Goal: Check status: Check status

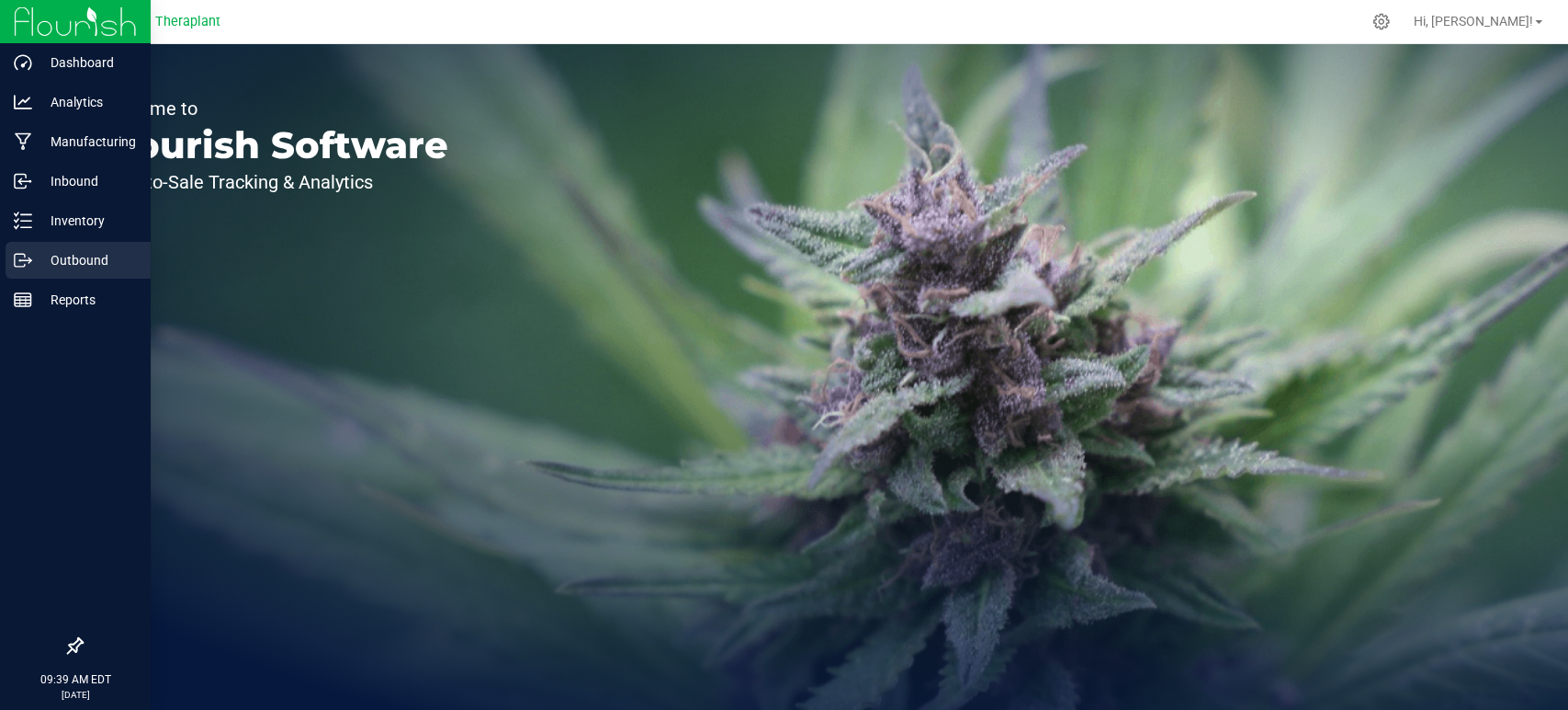
click at [33, 254] on p "Outbound" at bounding box center [87, 260] width 110 height 22
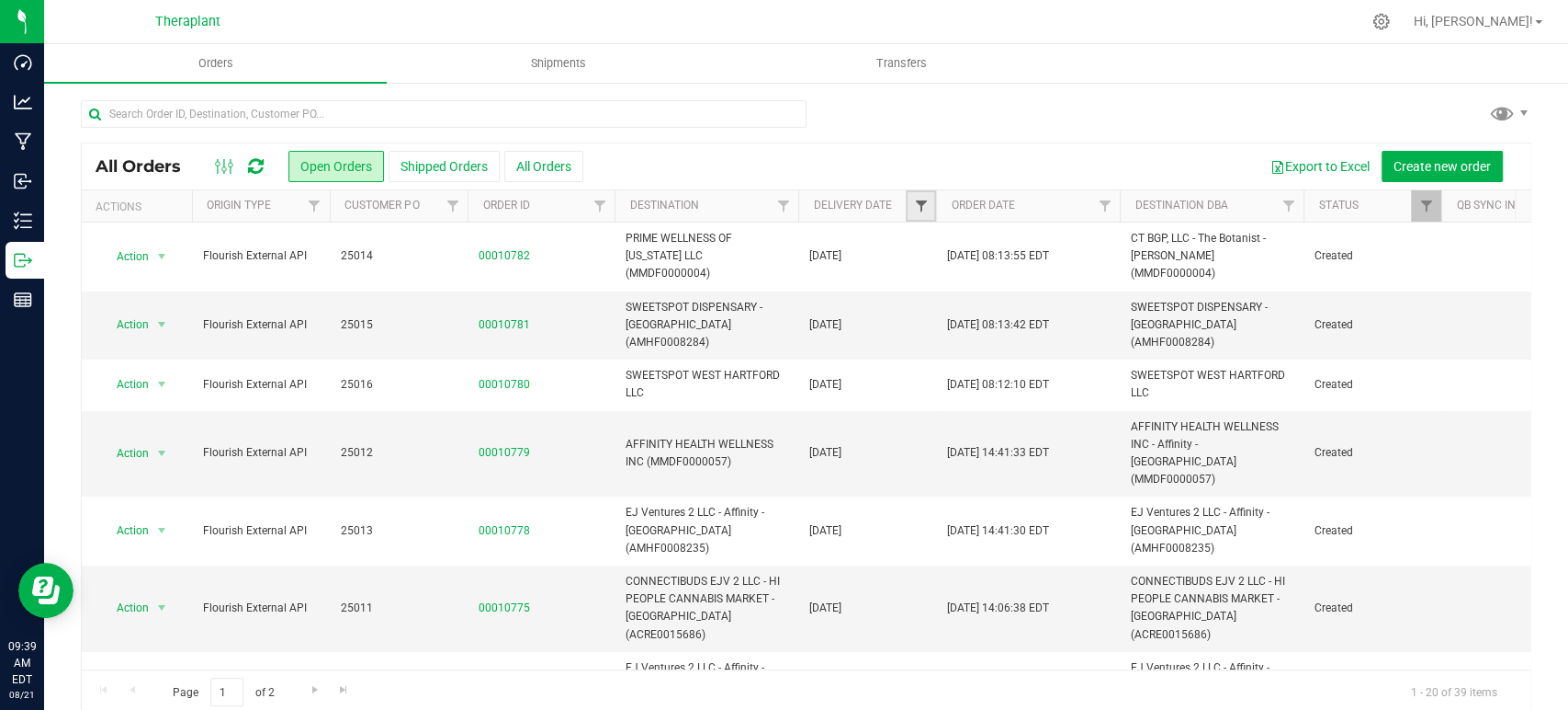
click at [915, 198] on span "Filter" at bounding box center [920, 205] width 15 height 15
click at [1090, 311] on span "select" at bounding box center [1090, 316] width 15 height 15
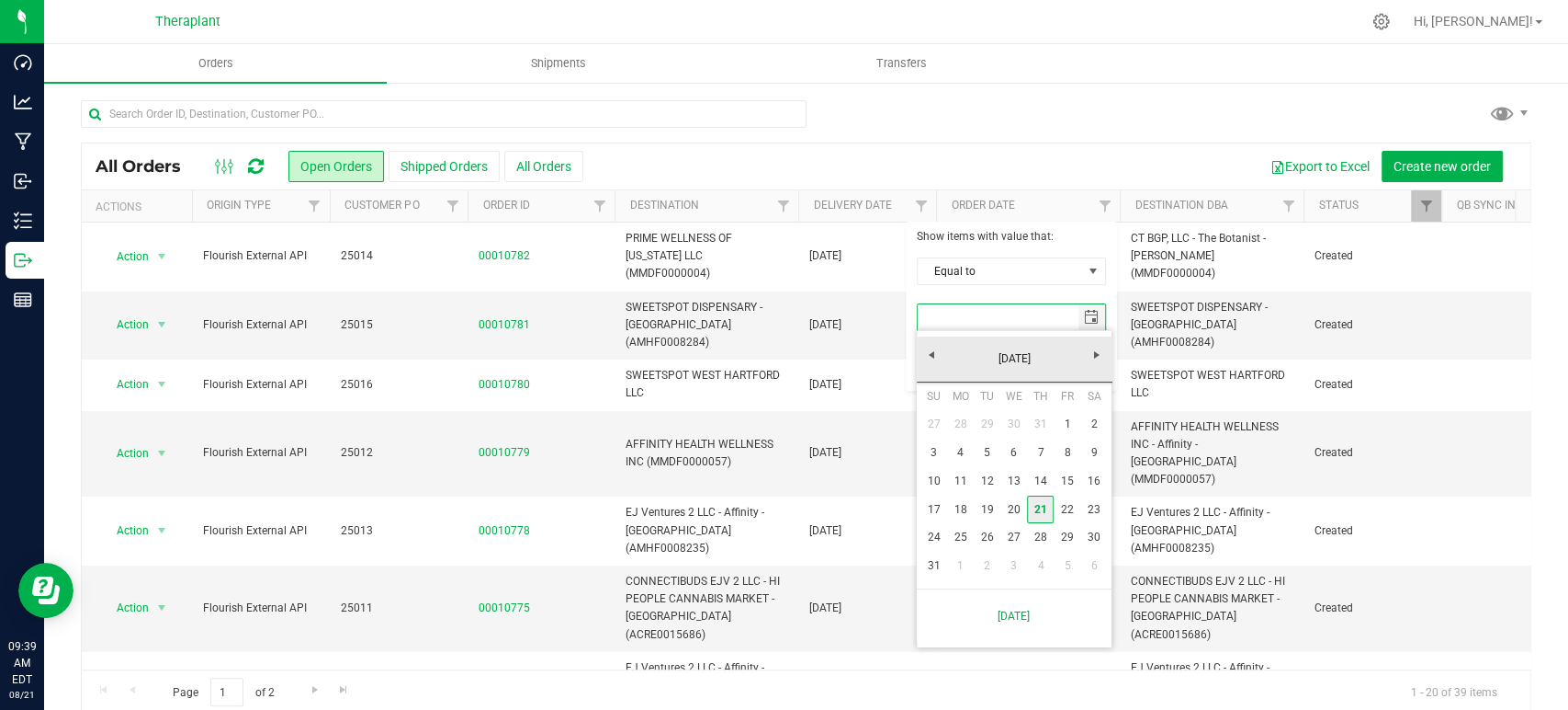
click at [1040, 513] on link "21" at bounding box center [1040, 509] width 27 height 28
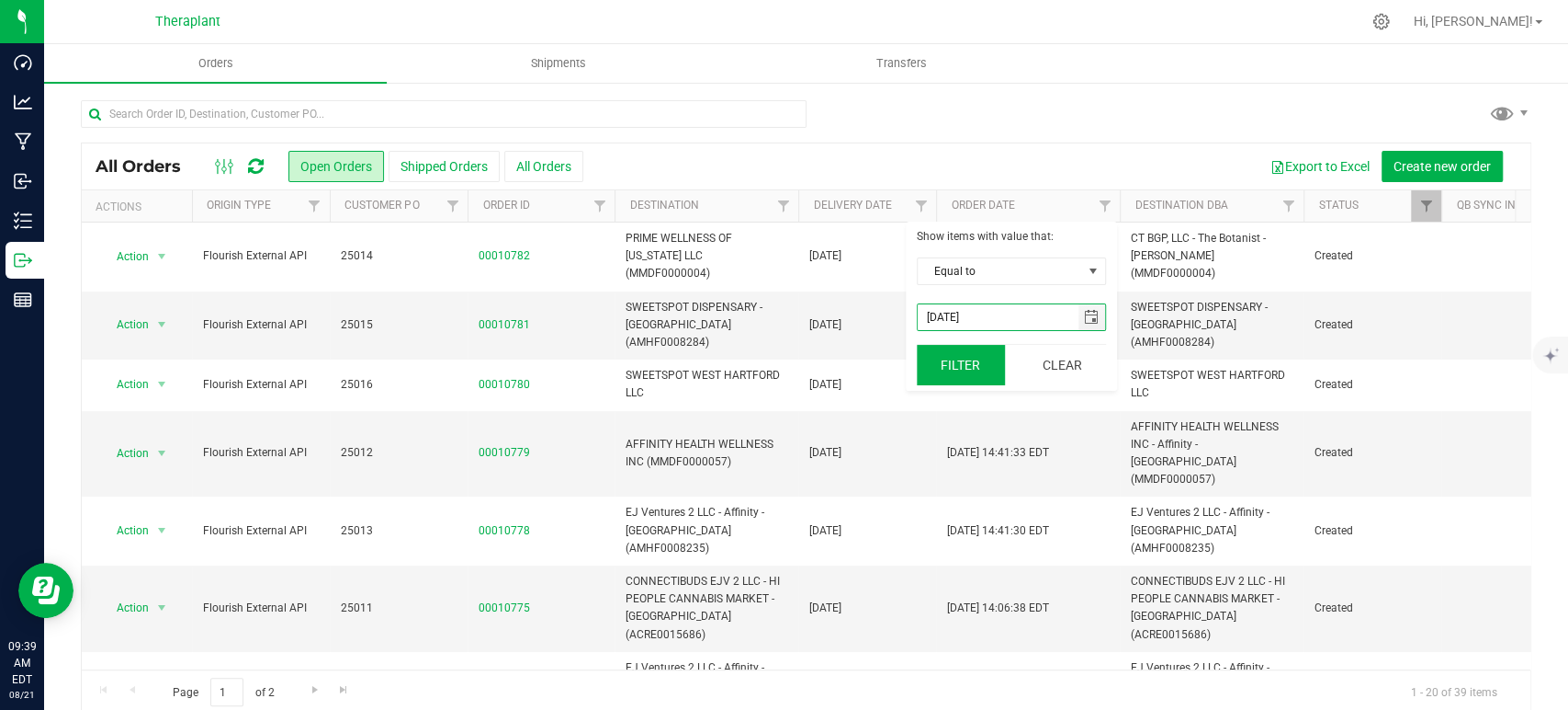
click at [969, 359] on button "Filter" at bounding box center [960, 365] width 88 height 41
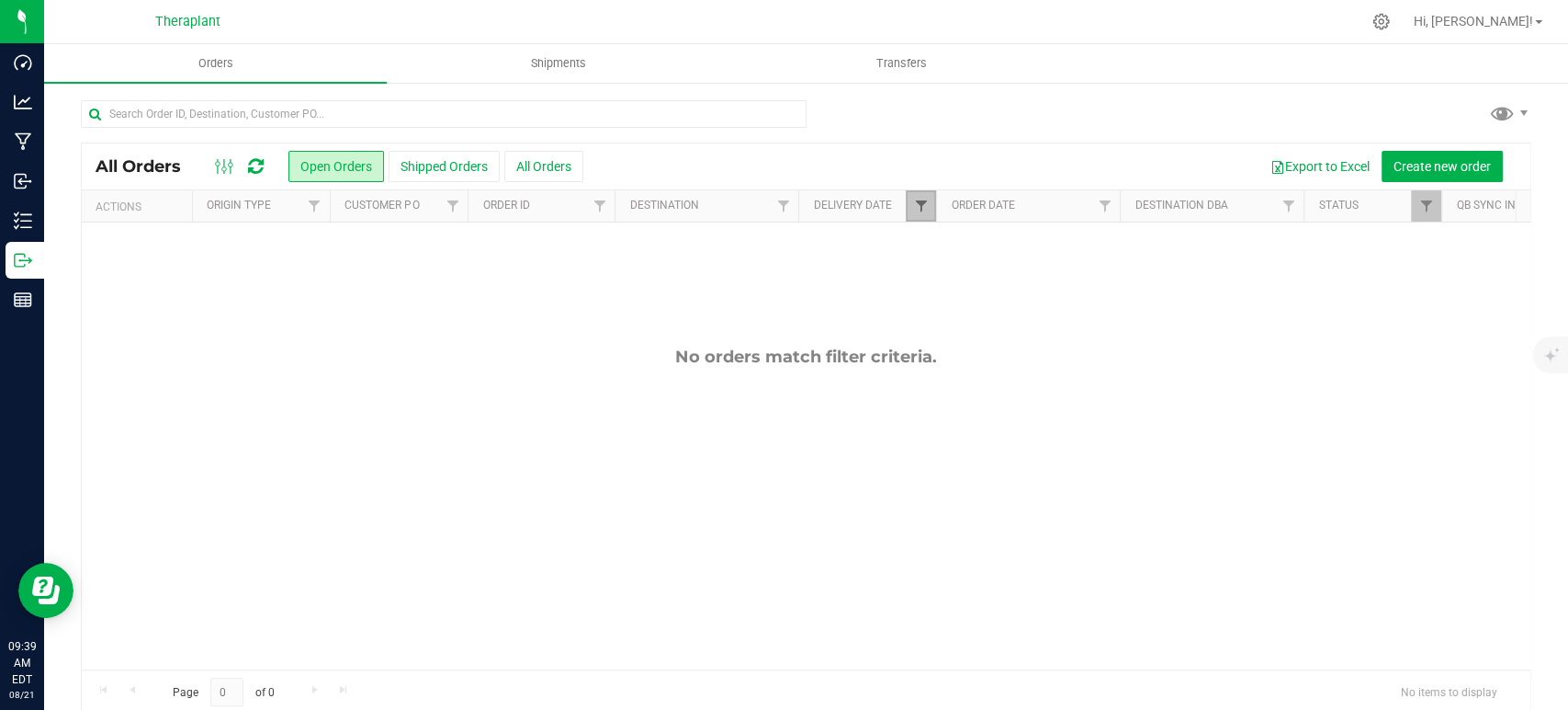
click at [926, 202] on span "Filter" at bounding box center [920, 205] width 15 height 15
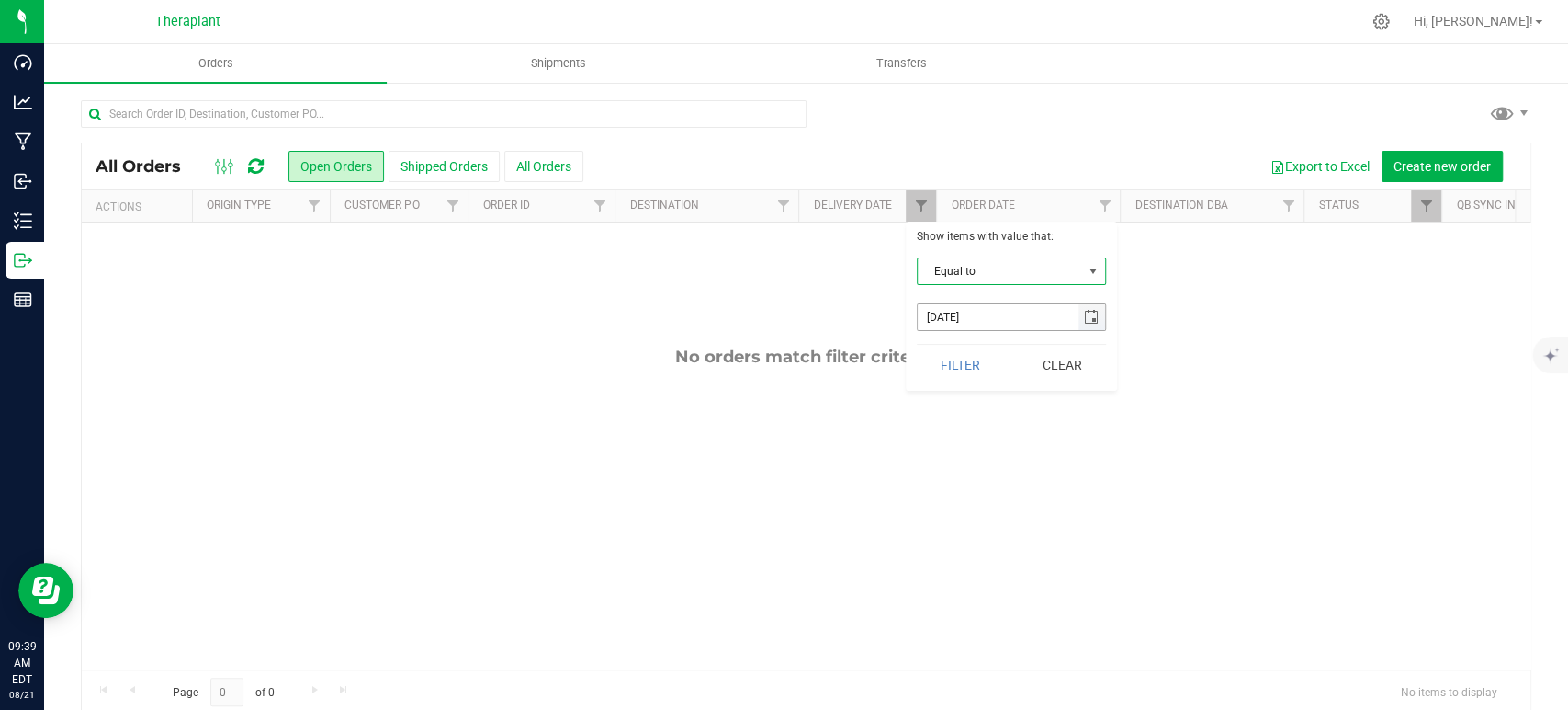
click at [1077, 313] on input "[DATE]" at bounding box center [998, 317] width 160 height 26
click at [1089, 315] on span "select" at bounding box center [1090, 316] width 15 height 15
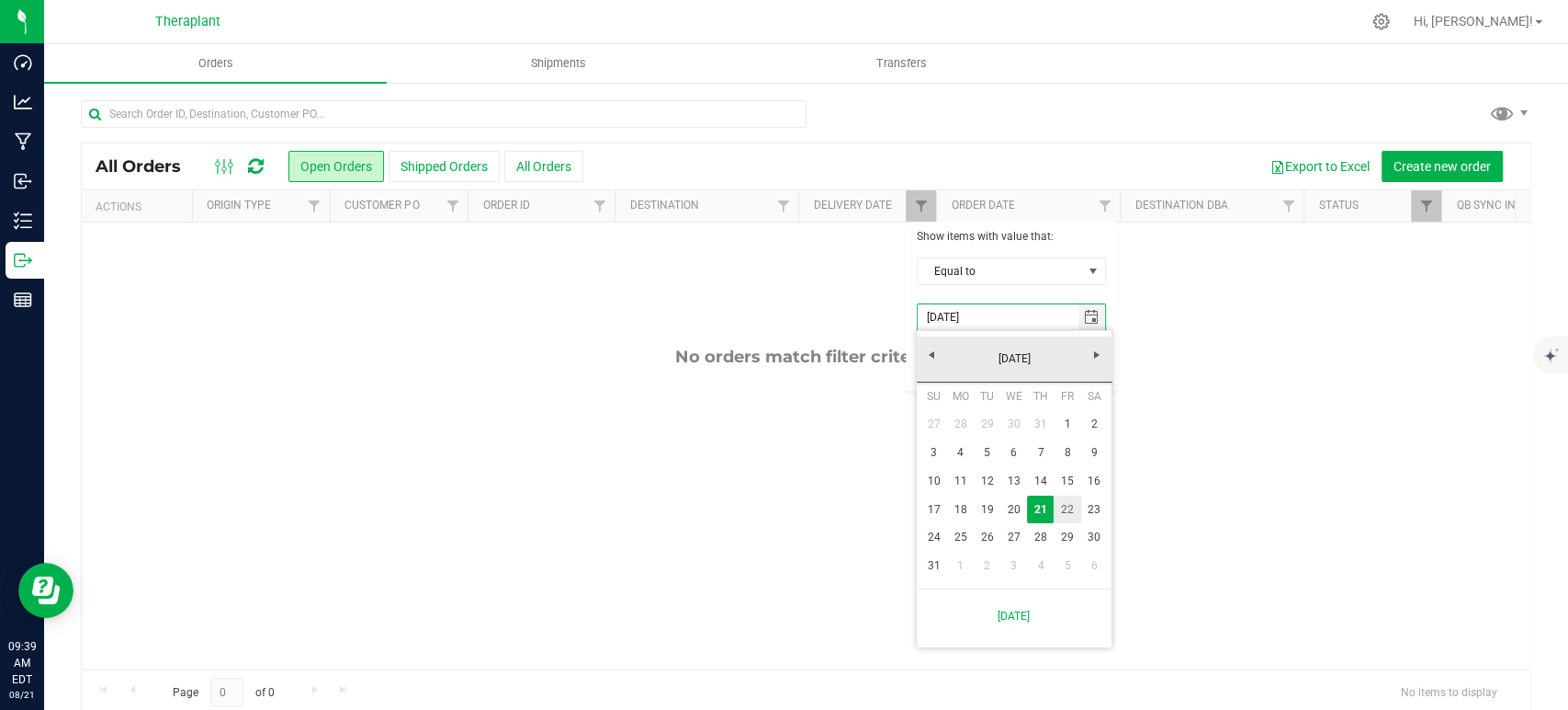
click at [1071, 510] on link "22" at bounding box center [1067, 509] width 27 height 28
type input "[DATE]"
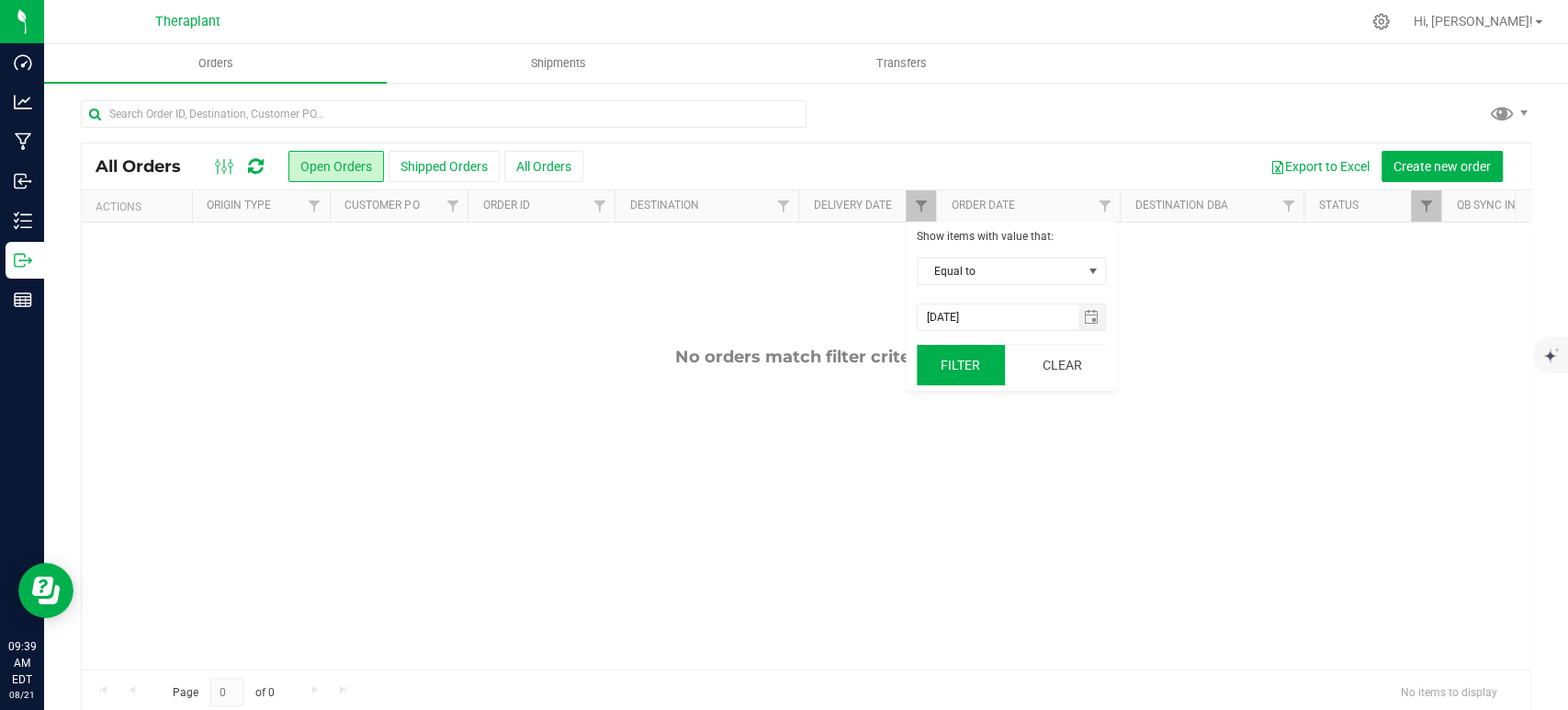
click at [985, 362] on button "Filter" at bounding box center [960, 365] width 88 height 41
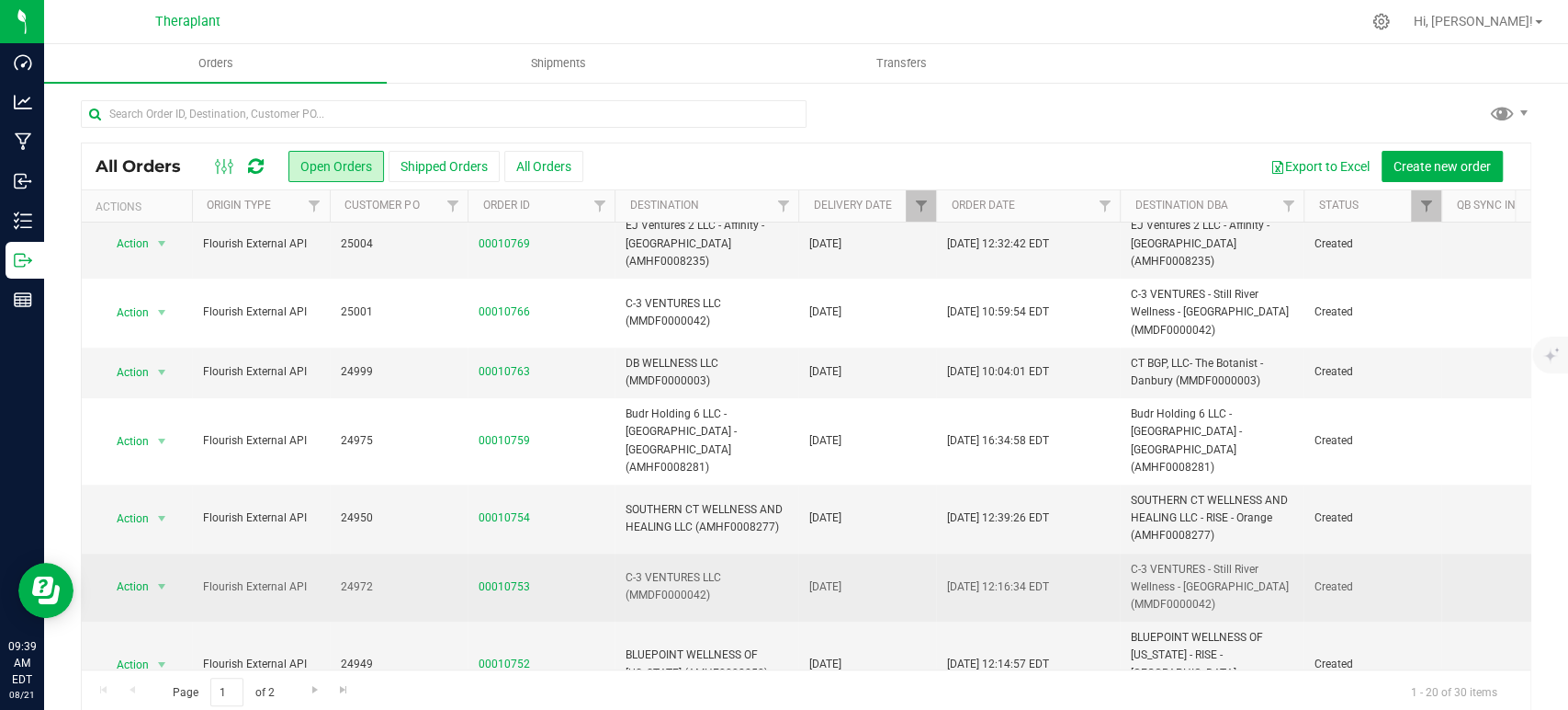
scroll to position [778, 0]
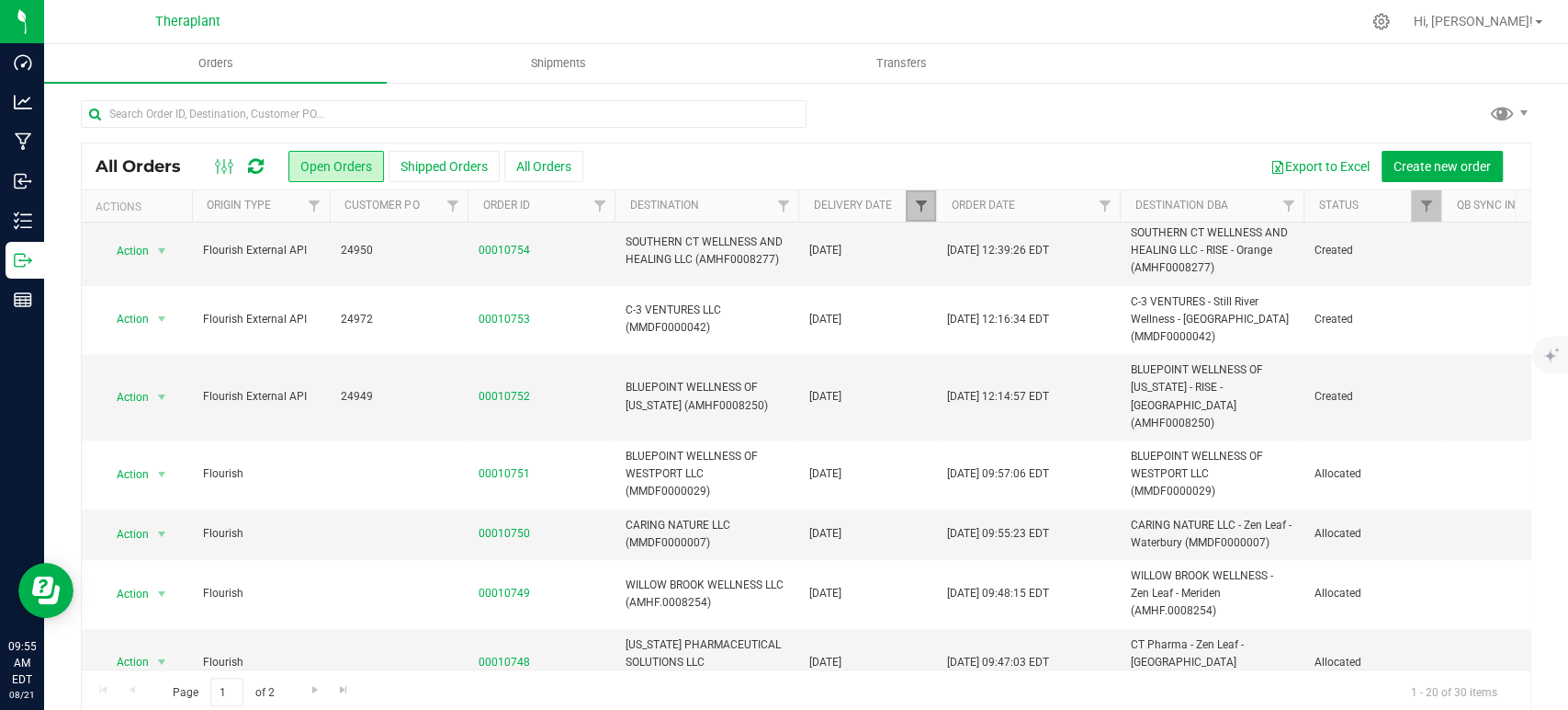
click at [919, 202] on span "Filter" at bounding box center [920, 205] width 15 height 15
click at [1031, 369] on button "Clear" at bounding box center [1061, 365] width 88 height 41
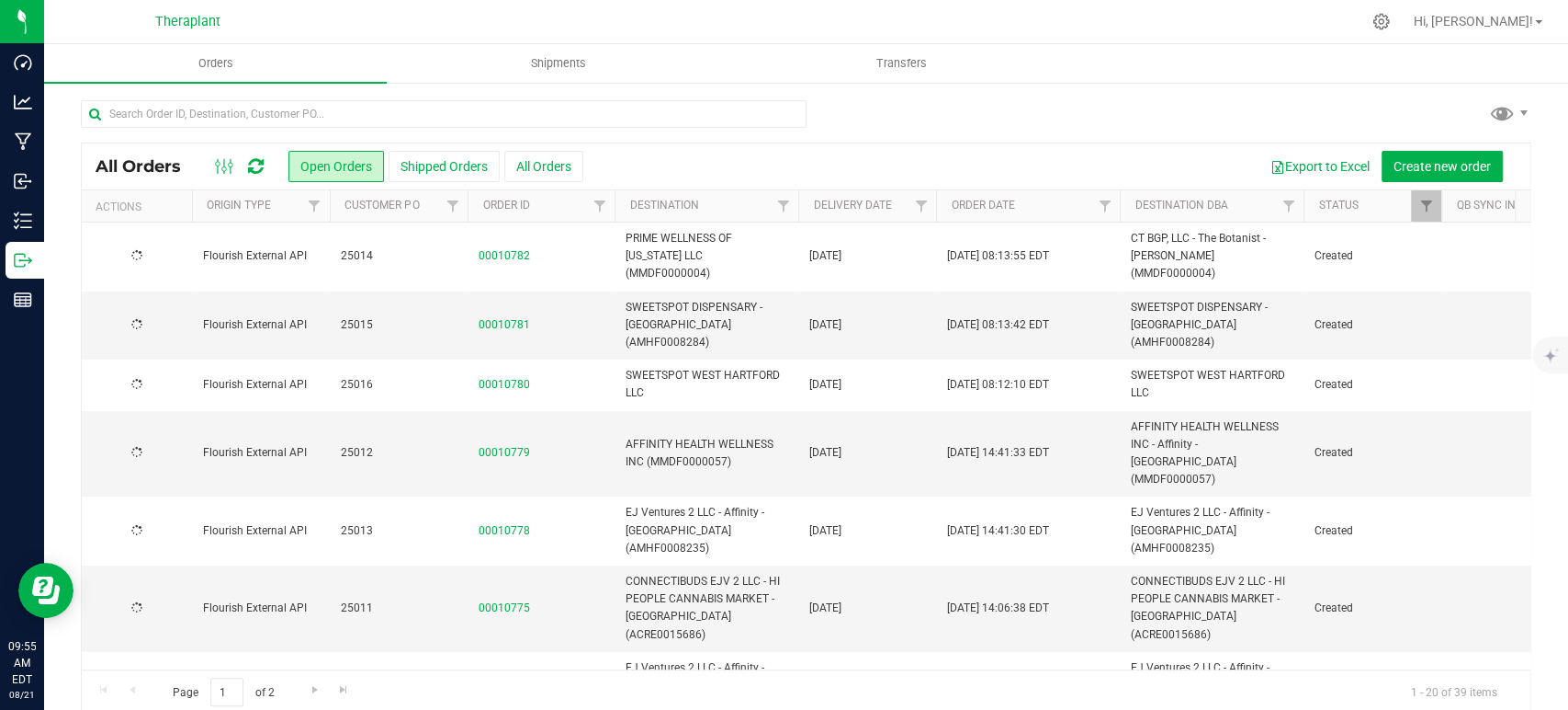
click at [253, 160] on icon at bounding box center [256, 165] width 15 height 18
click at [261, 164] on icon at bounding box center [256, 165] width 15 height 18
